Goal: Complete application form

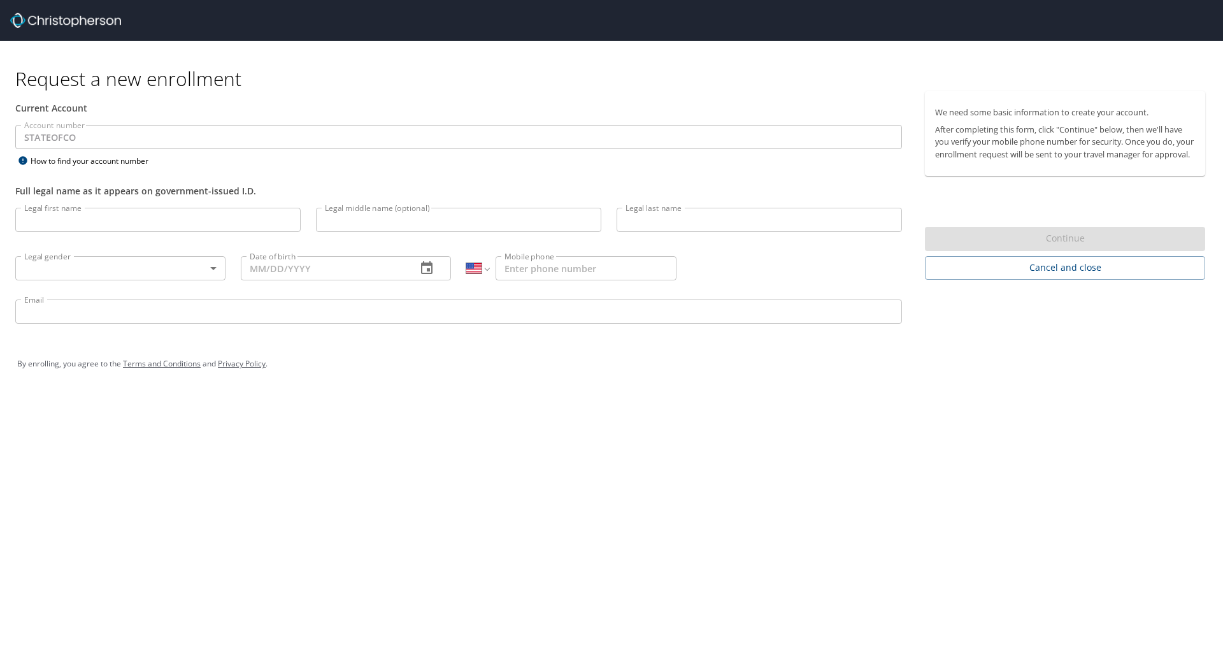
select select "US"
click at [92, 220] on input "Legal first name" at bounding box center [157, 220] width 285 height 24
type input "[PERSON_NAME]"
click at [345, 225] on input "Legal middle name (optional)" at bounding box center [458, 220] width 285 height 24
click at [649, 224] on input "Legal last name" at bounding box center [759, 220] width 285 height 24
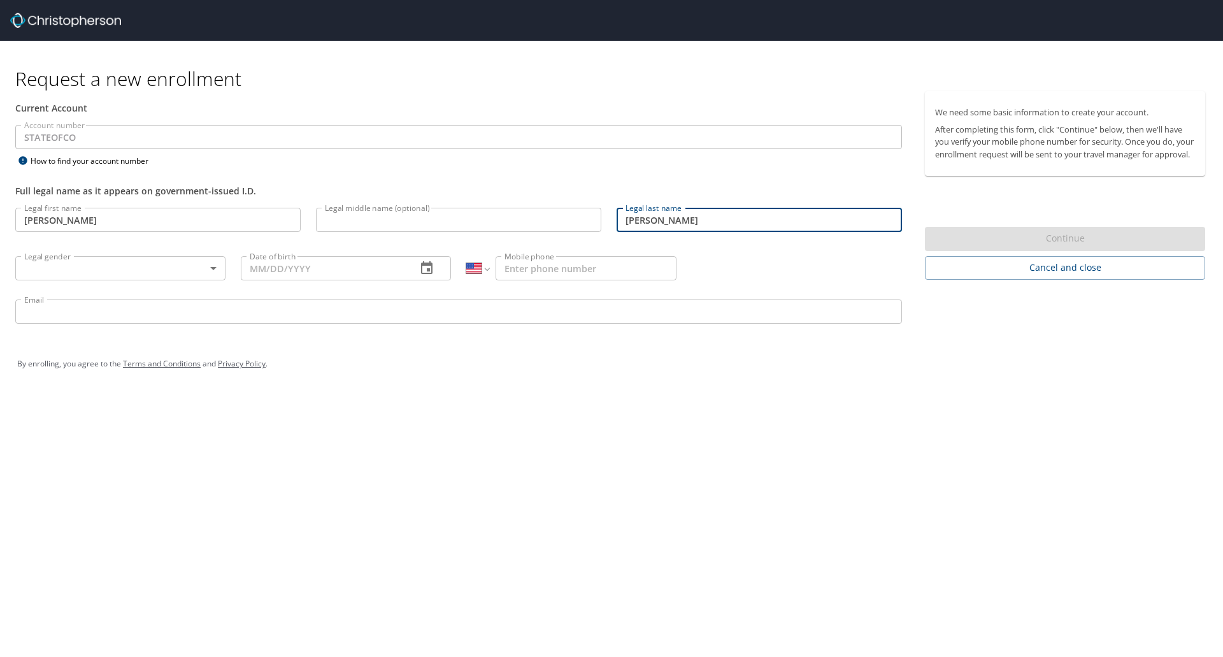
type input "[PERSON_NAME]"
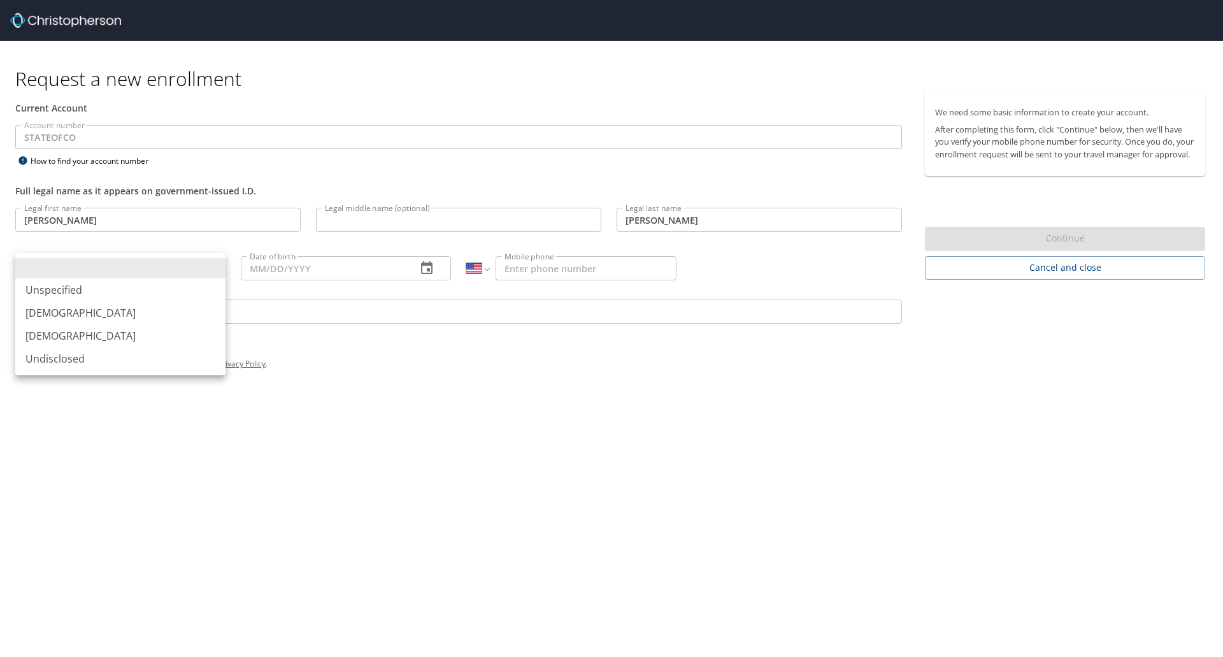
click at [127, 268] on body "Request a new enrollment Current Account Account number STATEOFCO Account numbe…" at bounding box center [611, 328] width 1223 height 657
click at [104, 336] on li "[DEMOGRAPHIC_DATA]" at bounding box center [120, 335] width 210 height 23
type input "[DEMOGRAPHIC_DATA]"
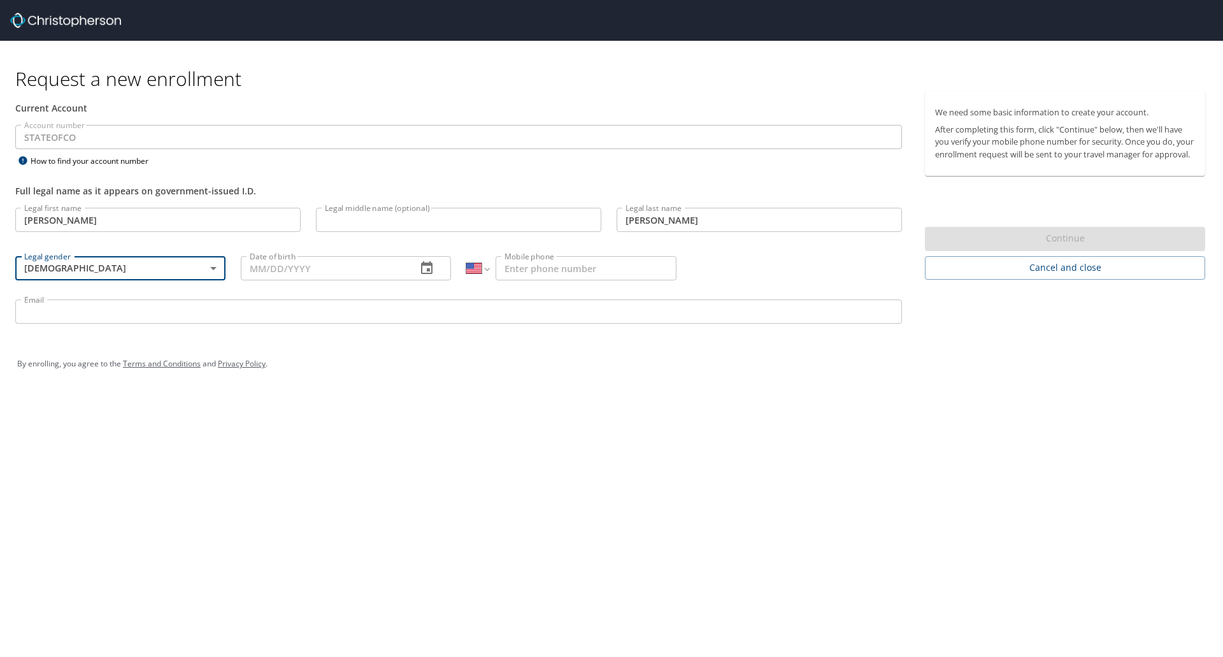
click at [277, 267] on input "Date of birth" at bounding box center [324, 268] width 166 height 24
